Goal: Transaction & Acquisition: Purchase product/service

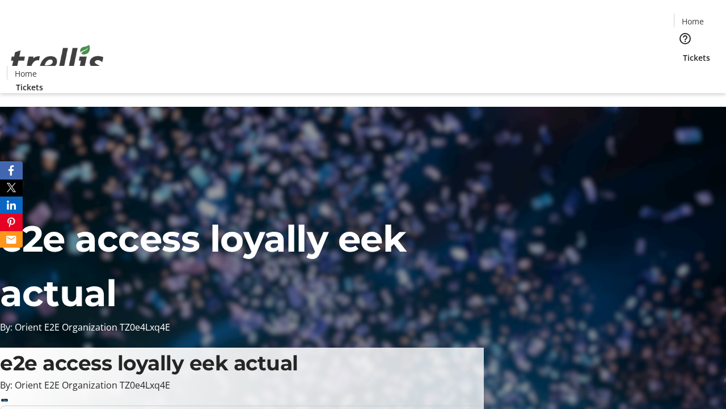
click at [683, 52] on span "Tickets" at bounding box center [696, 58] width 27 height 12
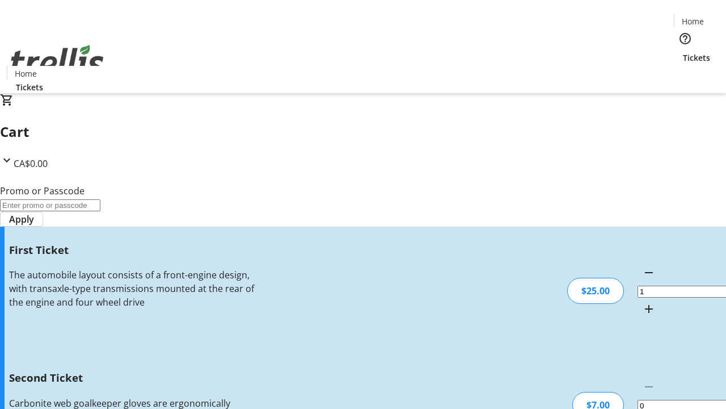
type input "2"
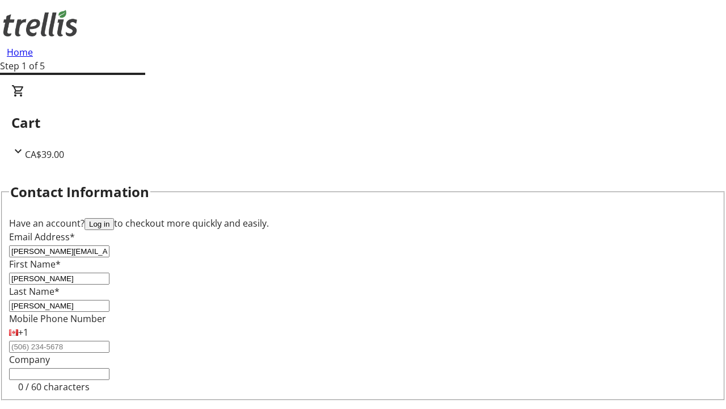
type input "[PERSON_NAME]"
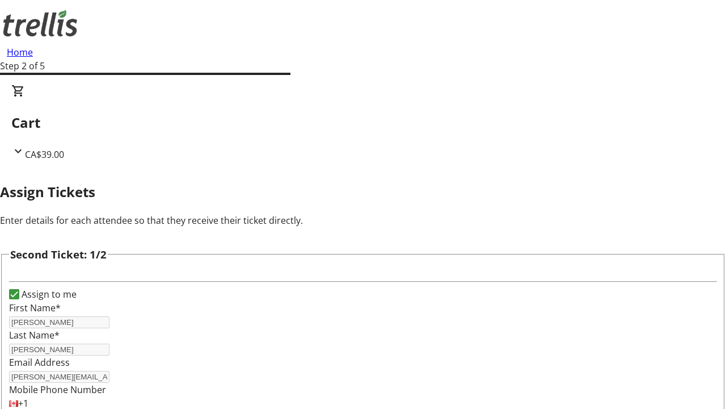
type input "[PERSON_NAME]"
type input "Quitzon"
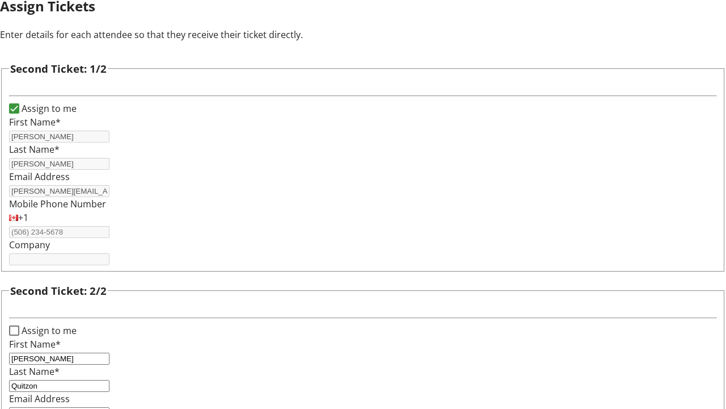
type input "[PERSON_NAME][EMAIL_ADDRESS][DOMAIN_NAME]"
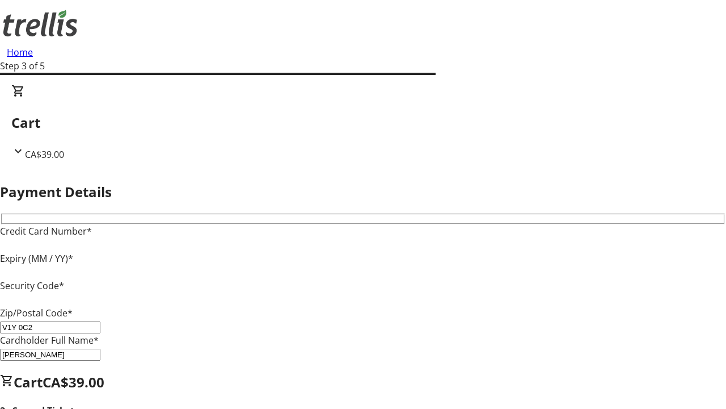
type input "V1Y 0C2"
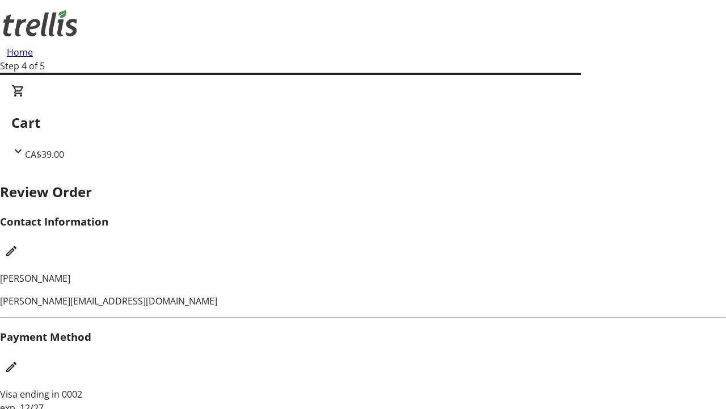
click at [18, 244] on mat-icon "Edit Contact Information" at bounding box center [12, 251] width 14 height 14
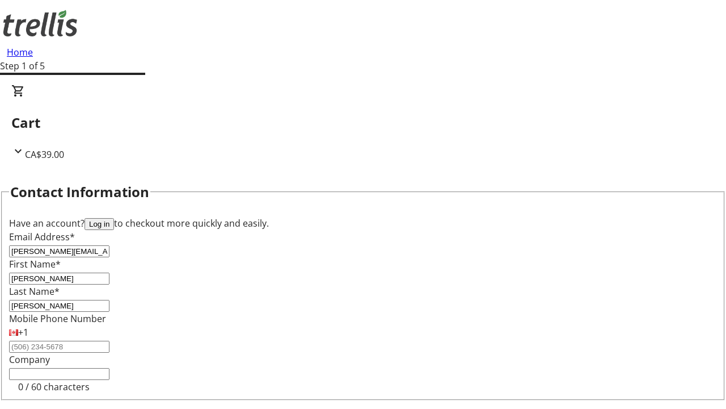
type input "[PERSON_NAME][EMAIL_ADDRESS][DOMAIN_NAME]"
type input "[PERSON_NAME]"
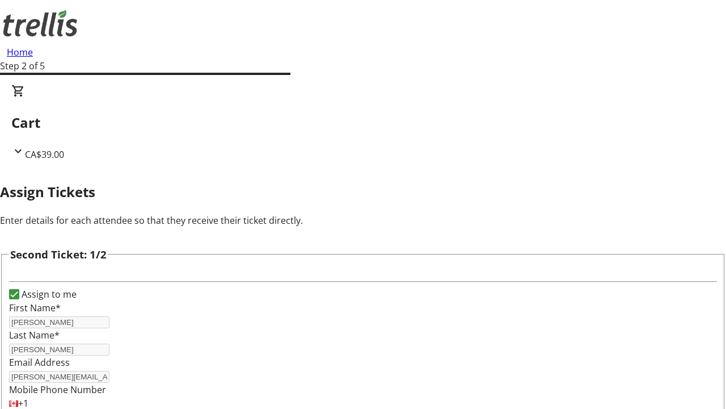
type input "New"
type input "Name"
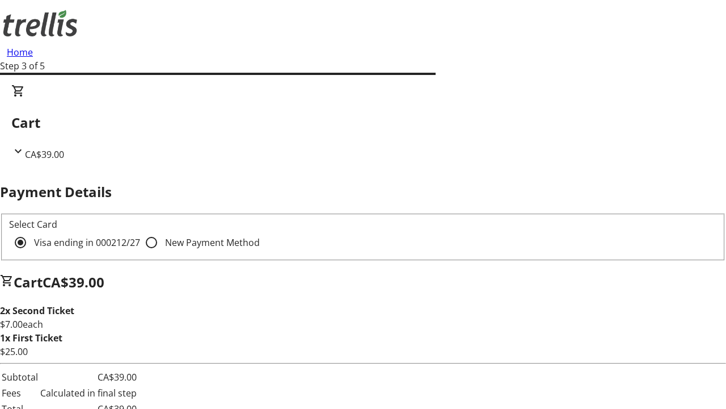
click at [140, 231] on input "New Payment Method" at bounding box center [151, 242] width 23 height 23
radio input "true"
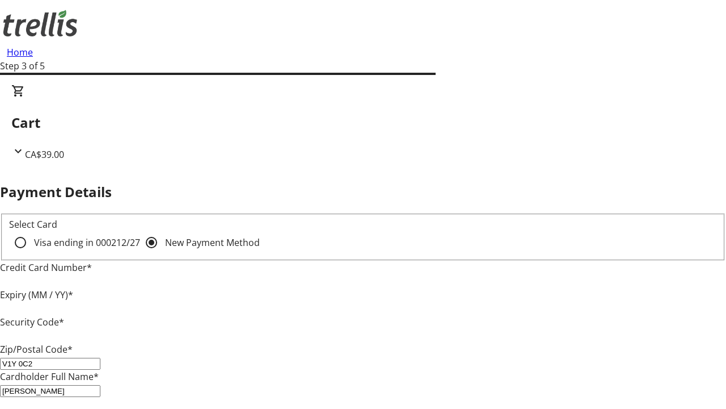
type input "V1Y 0C2"
